Goal: Navigation & Orientation: Find specific page/section

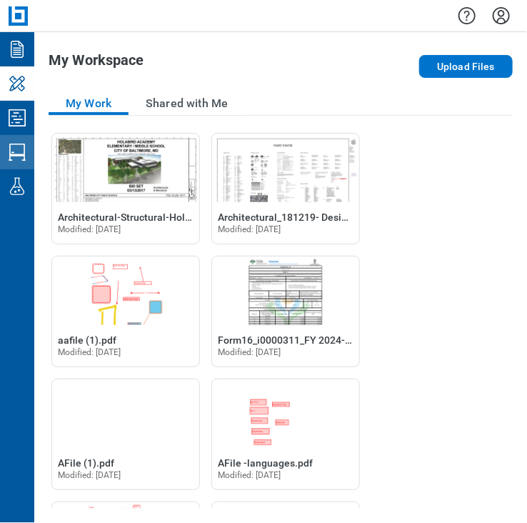
click at [8, 154] on icon "Studio Sessions" at bounding box center [17, 152] width 23 height 23
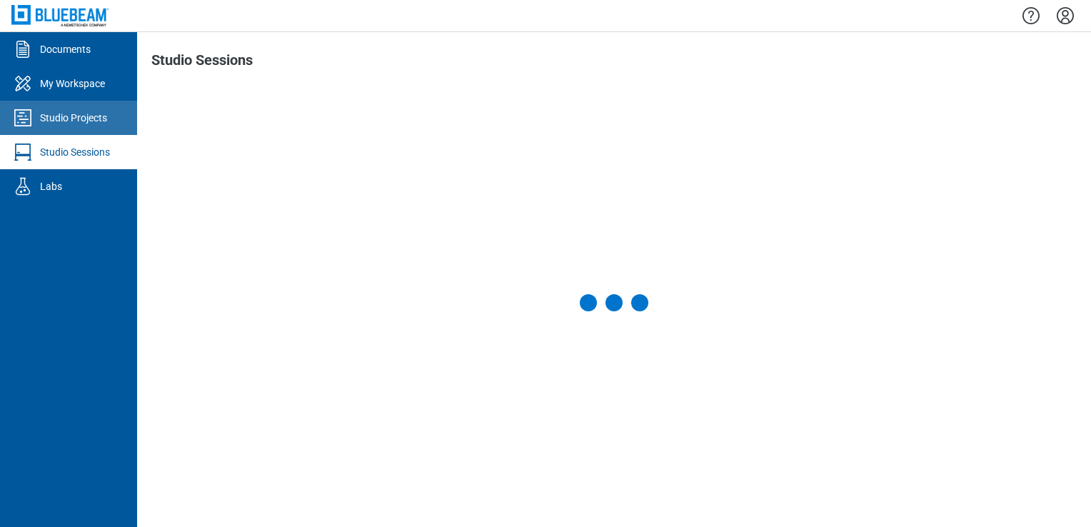
click at [94, 113] on div "Studio Projects" at bounding box center [73, 118] width 67 height 14
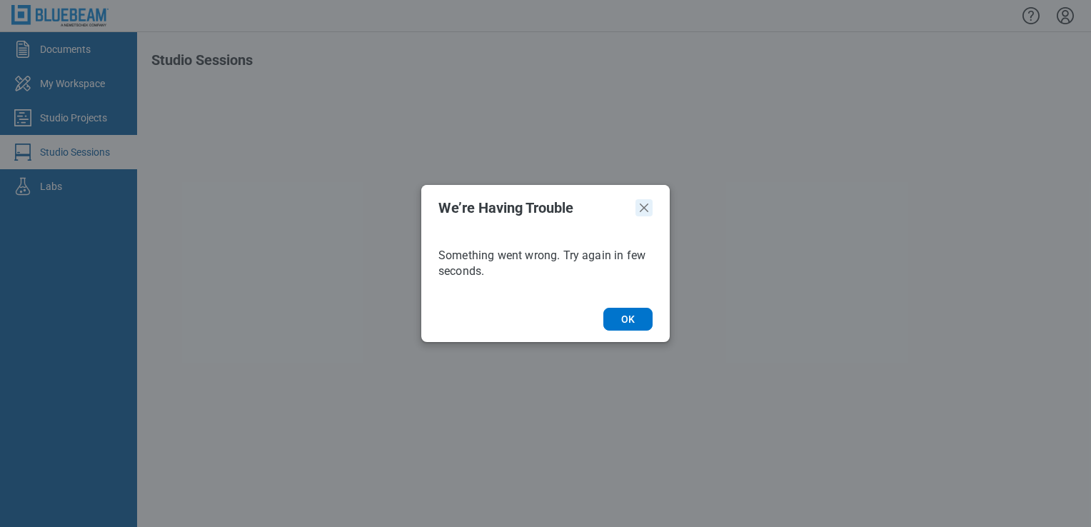
click at [526, 205] on icon "Close" at bounding box center [644, 207] width 17 height 17
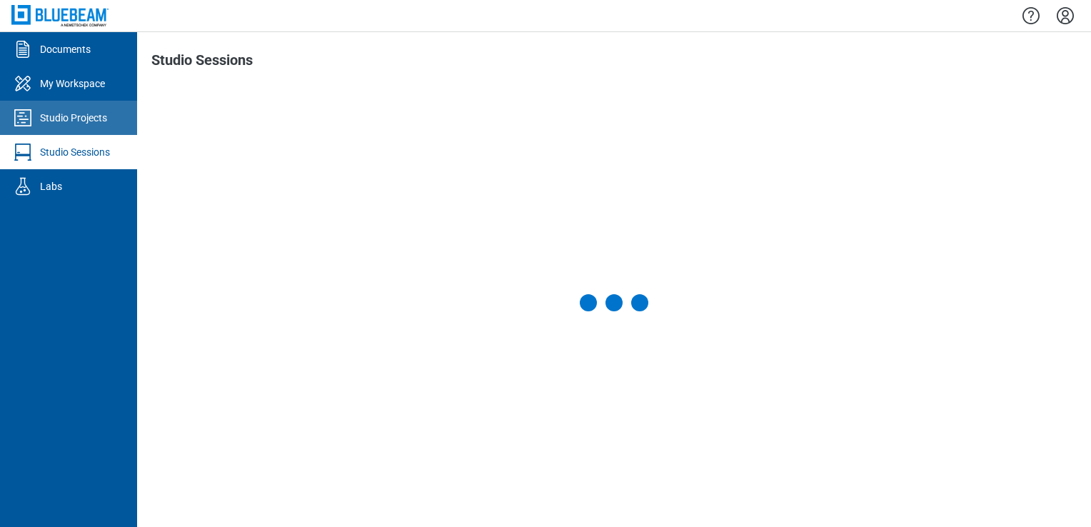
click at [42, 124] on div "Studio Projects" at bounding box center [73, 118] width 67 height 14
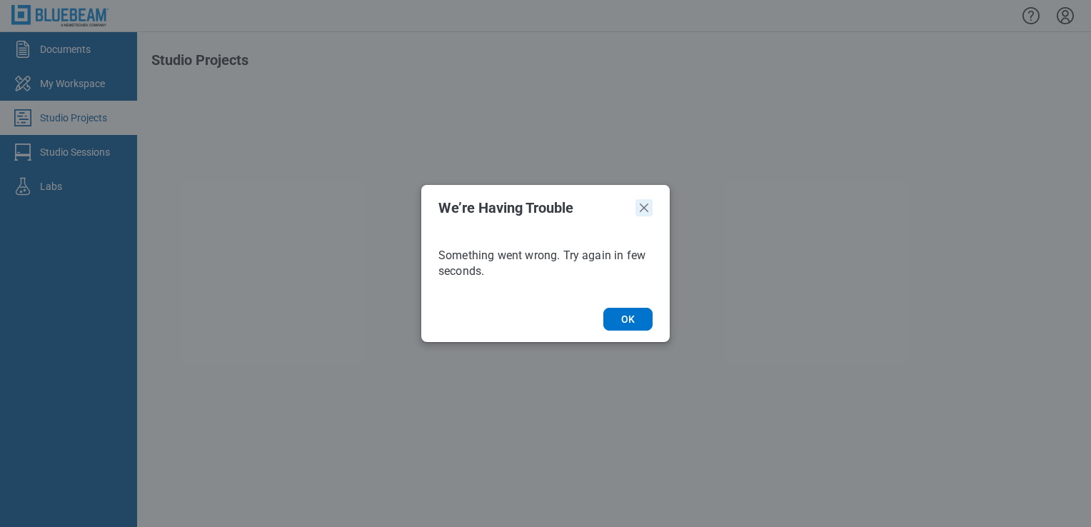
click at [526, 207] on icon "Close" at bounding box center [644, 207] width 17 height 17
